Goal: Information Seeking & Learning: Learn about a topic

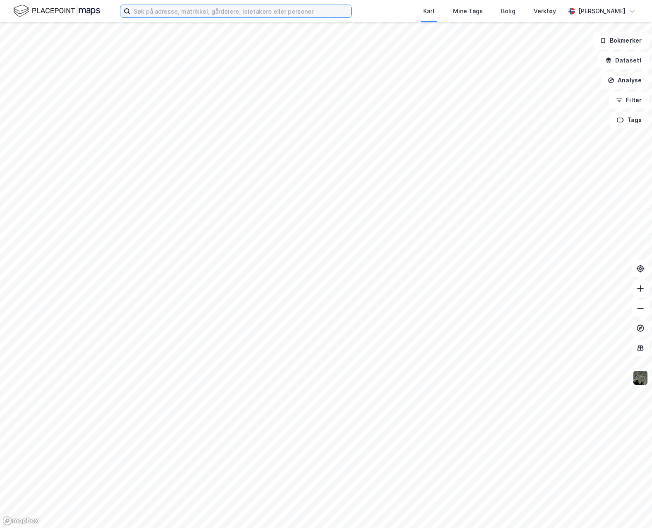
click at [190, 6] on input at bounding box center [240, 11] width 221 height 12
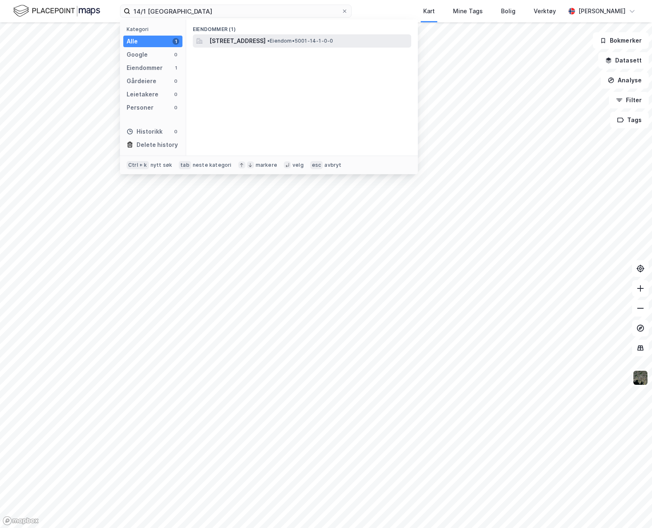
click at [266, 38] on span "[STREET_ADDRESS]" at bounding box center [237, 41] width 56 height 10
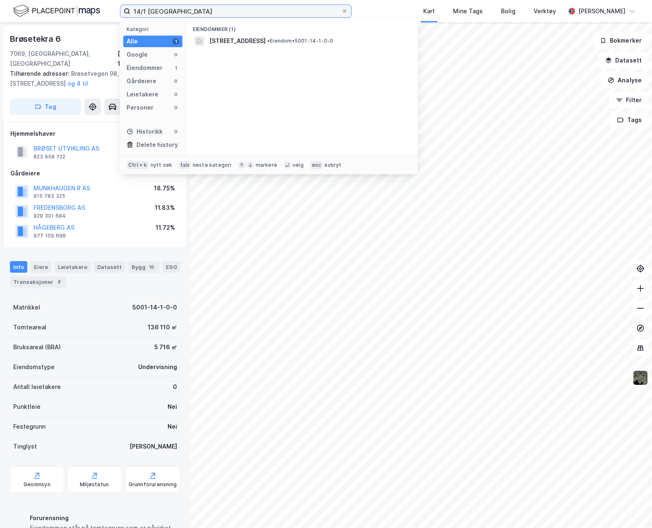
drag, startPoint x: 149, startPoint y: 12, endPoint x: 110, endPoint y: 14, distance: 39.0
click at [110, 14] on div "14/1 trondheim Kategori Alle 1 Google 0 Eiendommer 1 Gårdeiere 0 Leietakere 0 P…" at bounding box center [326, 11] width 652 height 22
type input "51/7 [GEOGRAPHIC_DATA]"
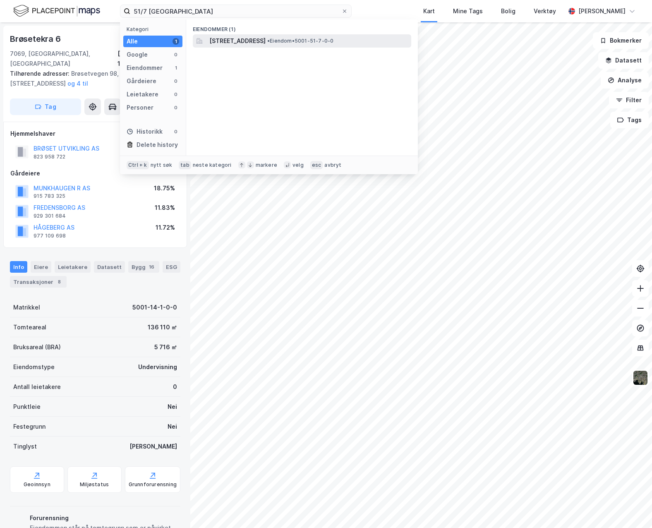
click at [259, 39] on span "[STREET_ADDRESS]" at bounding box center [237, 41] width 56 height 10
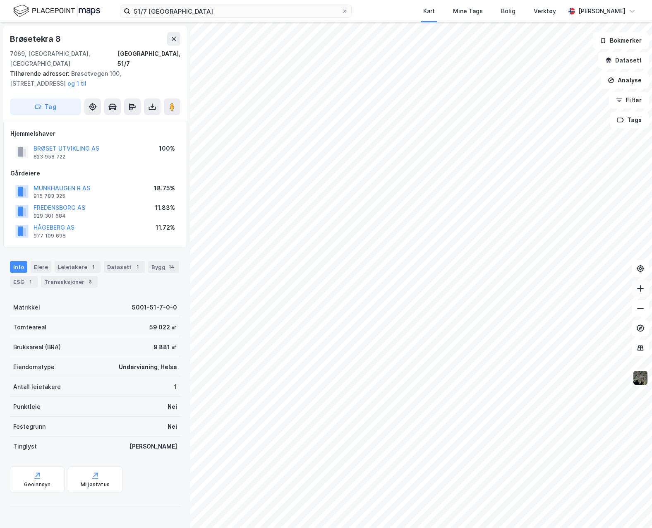
click at [642, 286] on icon at bounding box center [640, 288] width 8 height 8
click at [645, 378] on img at bounding box center [641, 378] width 16 height 16
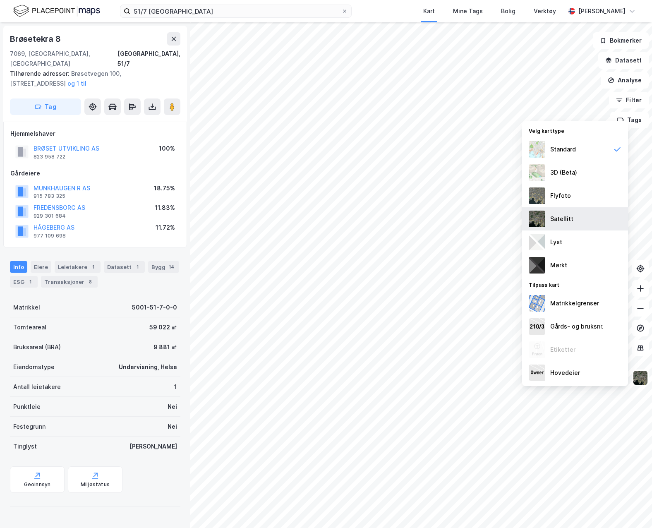
click at [578, 216] on div "Satellitt" at bounding box center [575, 218] width 106 height 23
